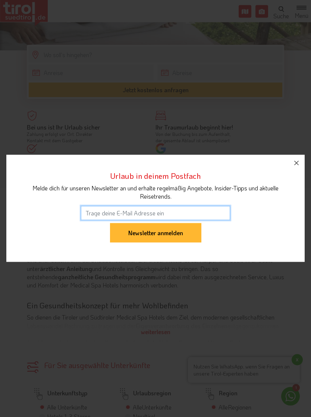
scroll to position [239, 0]
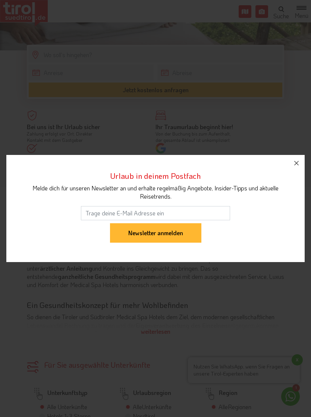
click at [297, 167] on icon "button" at bounding box center [296, 163] width 9 height 9
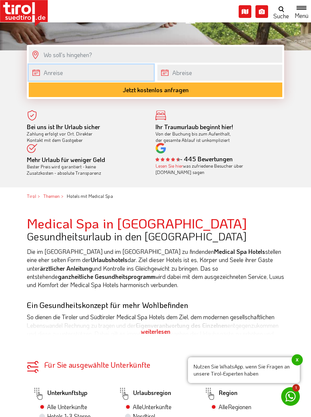
click at [109, 73] on input "text" at bounding box center [91, 73] width 125 height 16
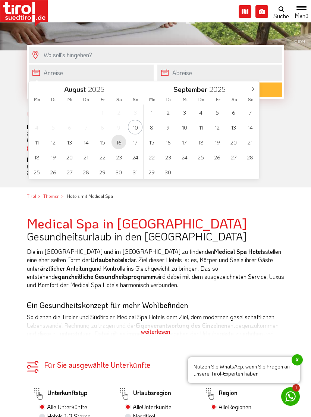
click at [120, 142] on span "16" at bounding box center [119, 142] width 15 height 15
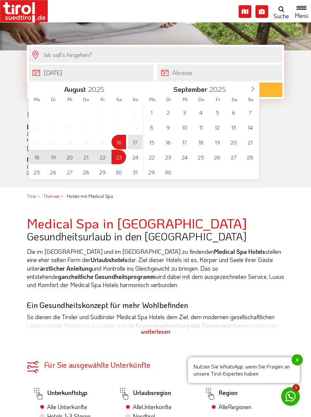
click at [121, 158] on span "23" at bounding box center [119, 157] width 15 height 15
type input "[DATE]"
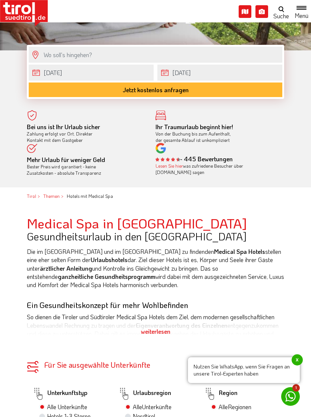
click at [174, 90] on button "Jetzt kostenlos anfragen" at bounding box center [156, 90] width 254 height 15
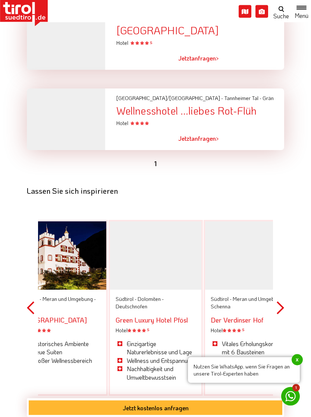
scroll to position [2213, 0]
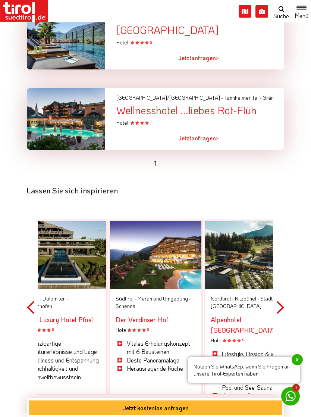
click at [280, 269] on button "Next" at bounding box center [280, 308] width 7 height 218
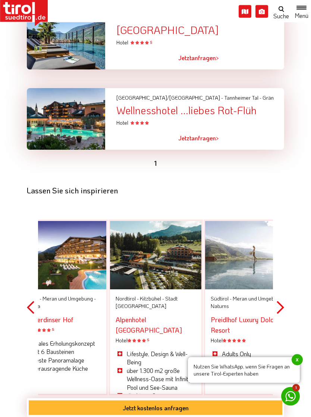
click at [282, 272] on button "Next" at bounding box center [280, 308] width 7 height 218
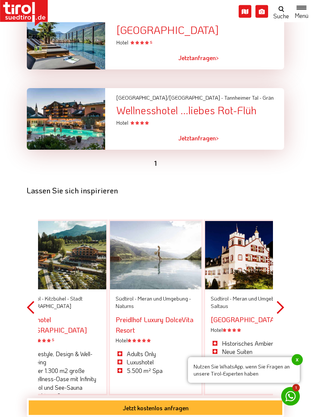
click at [279, 273] on button "Next" at bounding box center [280, 308] width 7 height 218
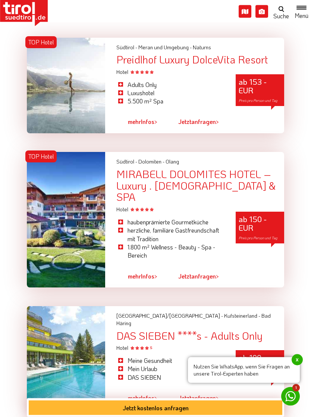
scroll to position [806, 0]
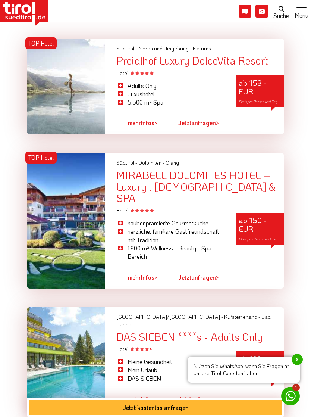
click at [140, 127] on span "mehr" at bounding box center [134, 123] width 13 height 8
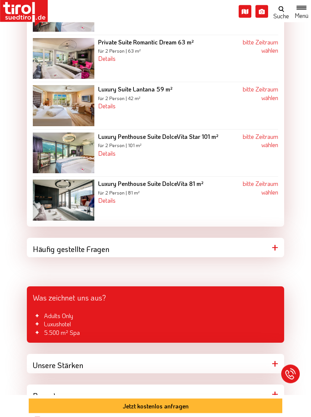
scroll to position [1243, 0]
